Goal: Task Accomplishment & Management: Use online tool/utility

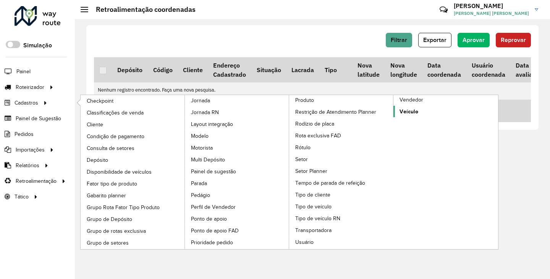
click at [410, 113] on span "Veículo" at bounding box center [408, 112] width 19 height 8
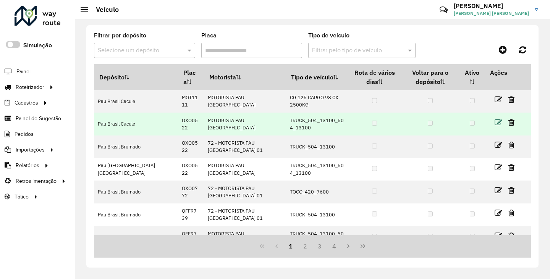
click at [497, 119] on icon at bounding box center [498, 123] width 8 height 8
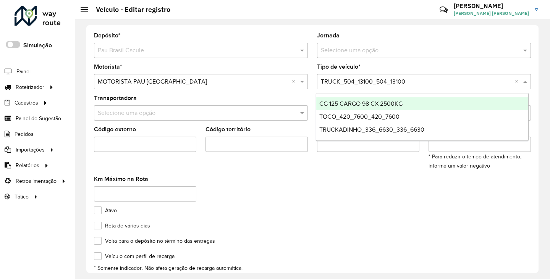
click at [525, 82] on span at bounding box center [526, 81] width 10 height 9
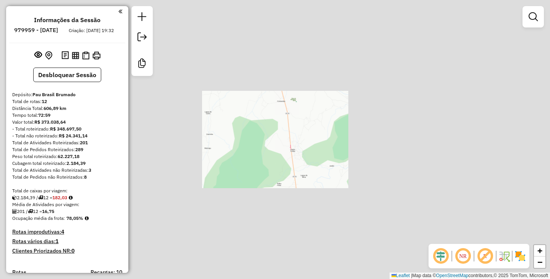
scroll to position [624, 0]
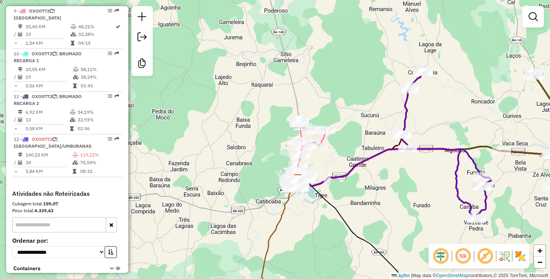
drag, startPoint x: 366, startPoint y: 198, endPoint x: 272, endPoint y: 102, distance: 134.7
click at [277, 102] on div "Janela de atendimento Grade de atendimento Capacidade Transportadoras Veículos …" at bounding box center [275, 139] width 550 height 279
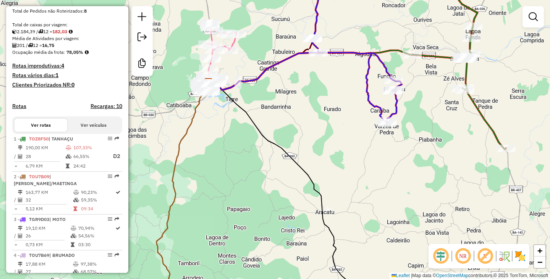
scroll to position [0, 0]
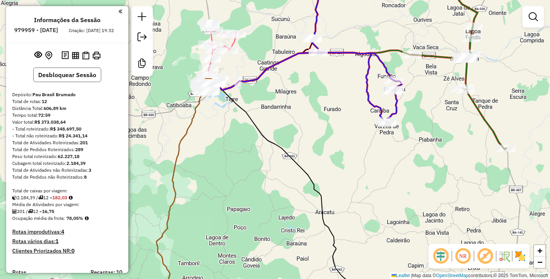
click at [46, 80] on button "Desbloquear Sessão" at bounding box center [67, 75] width 68 height 15
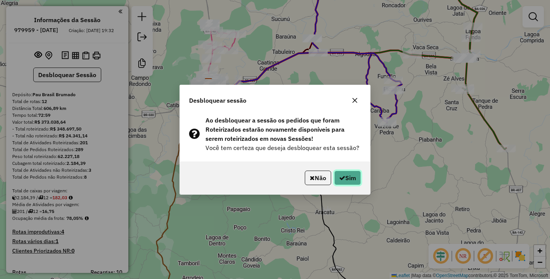
click at [341, 180] on icon "button" at bounding box center [342, 178] width 6 height 6
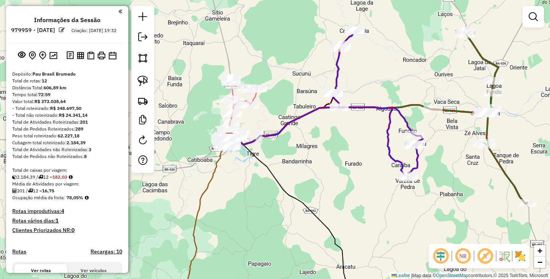
drag, startPoint x: 339, startPoint y: 195, endPoint x: 385, endPoint y: 227, distance: 56.2
click at [385, 227] on div "Janela de atendimento Grade de atendimento Capacidade Transportadoras Veículos …" at bounding box center [275, 139] width 550 height 279
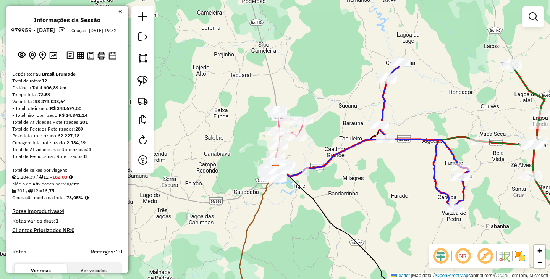
click at [357, 211] on div "Janela de atendimento Grade de atendimento Capacidade Transportadoras Veículos …" at bounding box center [275, 139] width 550 height 279
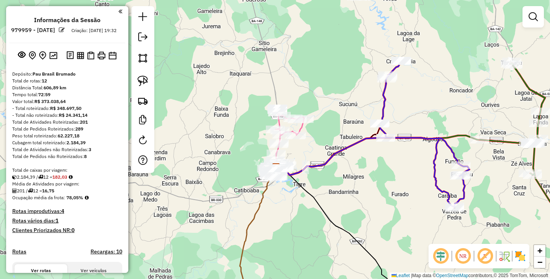
drag, startPoint x: 325, startPoint y: 177, endPoint x: 320, endPoint y: 126, distance: 51.8
click at [320, 126] on div "Janela de atendimento Grade de atendimento Capacidade Transportadoras Veículos …" at bounding box center [275, 139] width 550 height 279
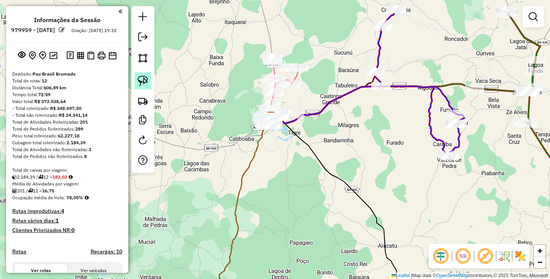
click at [146, 82] on img at bounding box center [142, 81] width 11 height 11
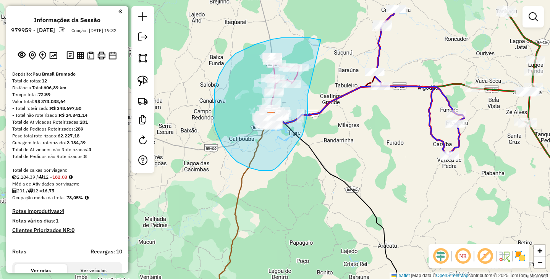
drag, startPoint x: 317, startPoint y: 39, endPoint x: 308, endPoint y: 94, distance: 55.4
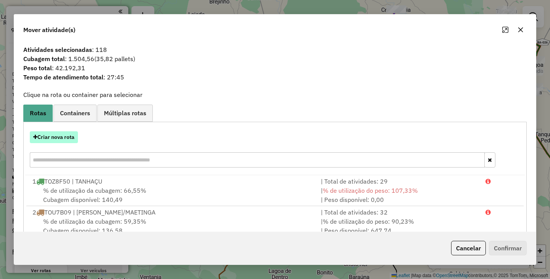
click at [65, 137] on button "Criar nova rota" at bounding box center [54, 137] width 48 height 12
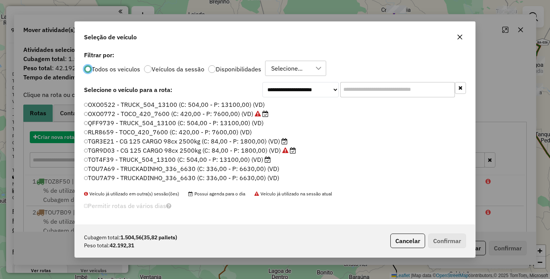
scroll to position [4, 2]
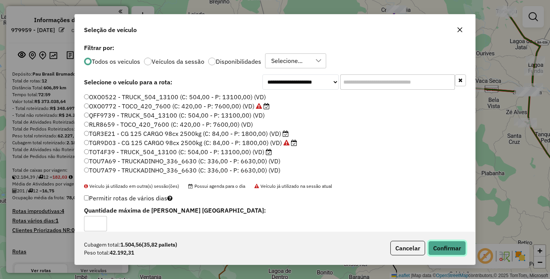
click at [435, 245] on button "Confirmar" at bounding box center [447, 248] width 38 height 15
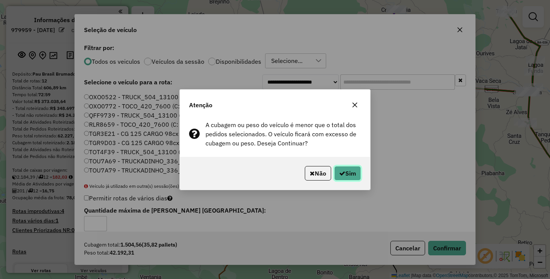
click at [340, 172] on icon "button" at bounding box center [342, 173] width 6 height 6
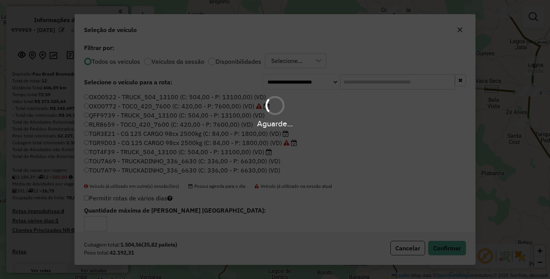
click at [454, 31] on div "Aguarde..." at bounding box center [275, 139] width 550 height 279
click at [461, 31] on div "Aguarde..." at bounding box center [275, 139] width 550 height 279
drag, startPoint x: 412, startPoint y: 192, endPoint x: 412, endPoint y: 195, distance: 3.8
click at [413, 192] on div "Aguarde..." at bounding box center [275, 139] width 550 height 279
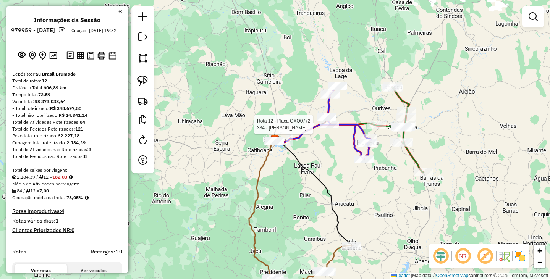
select select "**********"
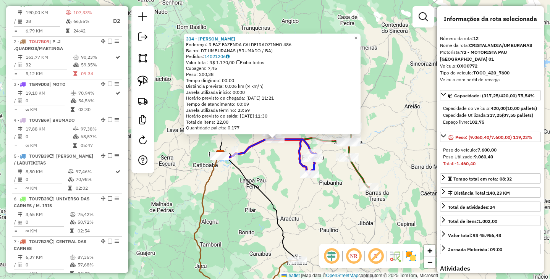
scroll to position [667, 0]
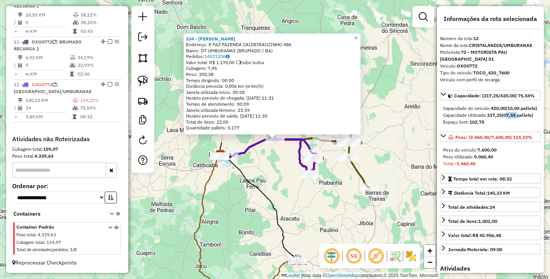
drag, startPoint x: 506, startPoint y: 117, endPoint x: 519, endPoint y: 116, distance: 13.4
click at [519, 116] on div "Capacidade Utilizada: 317,25 (07,55 pallets)" at bounding box center [490, 115] width 95 height 7
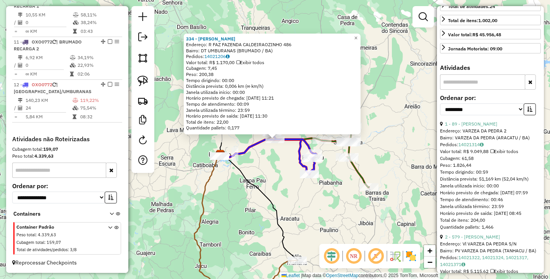
scroll to position [233, 0]
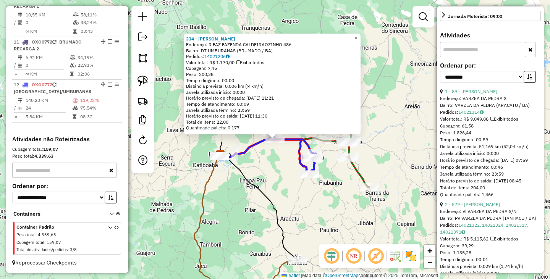
click at [409, 161] on div "334 - [PERSON_NAME]: R FAZ FAZENDA CALDEIRAOZINHO 486 Bairro: DT UMBURANAS (BRU…" at bounding box center [275, 139] width 550 height 279
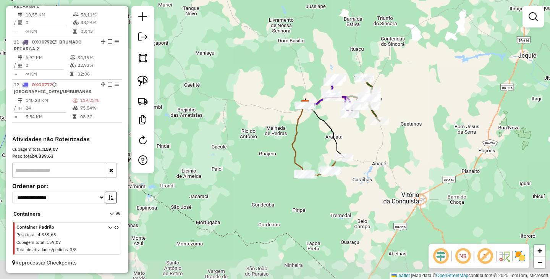
drag, startPoint x: 411, startPoint y: 159, endPoint x: 407, endPoint y: 147, distance: 12.4
click at [407, 147] on div "Janela de atendimento Grade de atendimento Capacidade Transportadoras Veículos …" at bounding box center [275, 139] width 550 height 279
